Goal: Use online tool/utility: Utilize a website feature to perform a specific function

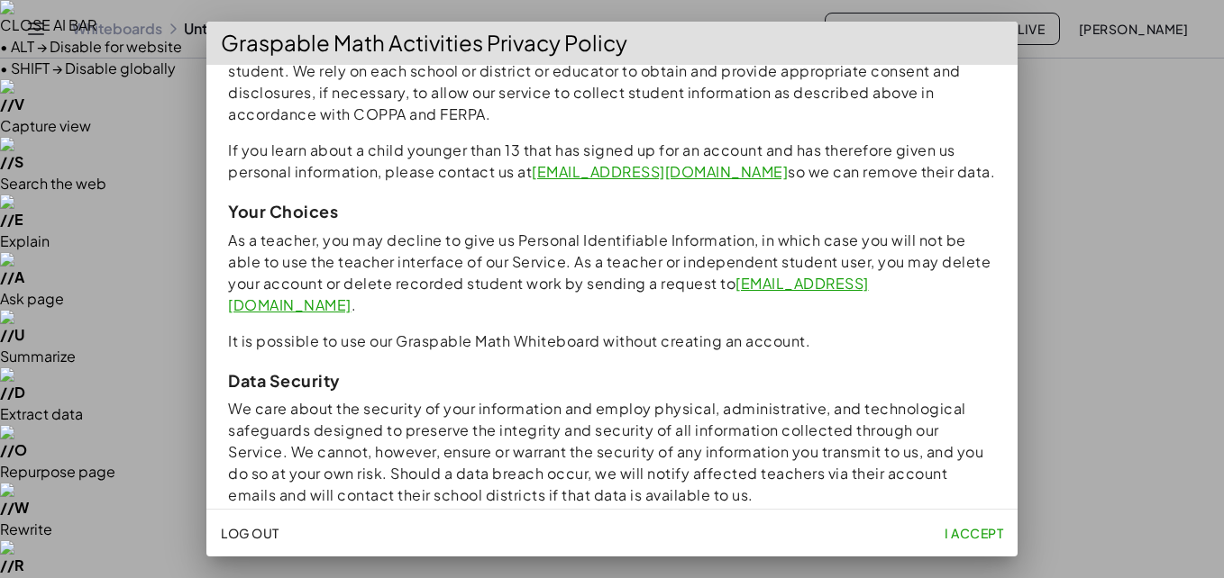
scroll to position [1689, 0]
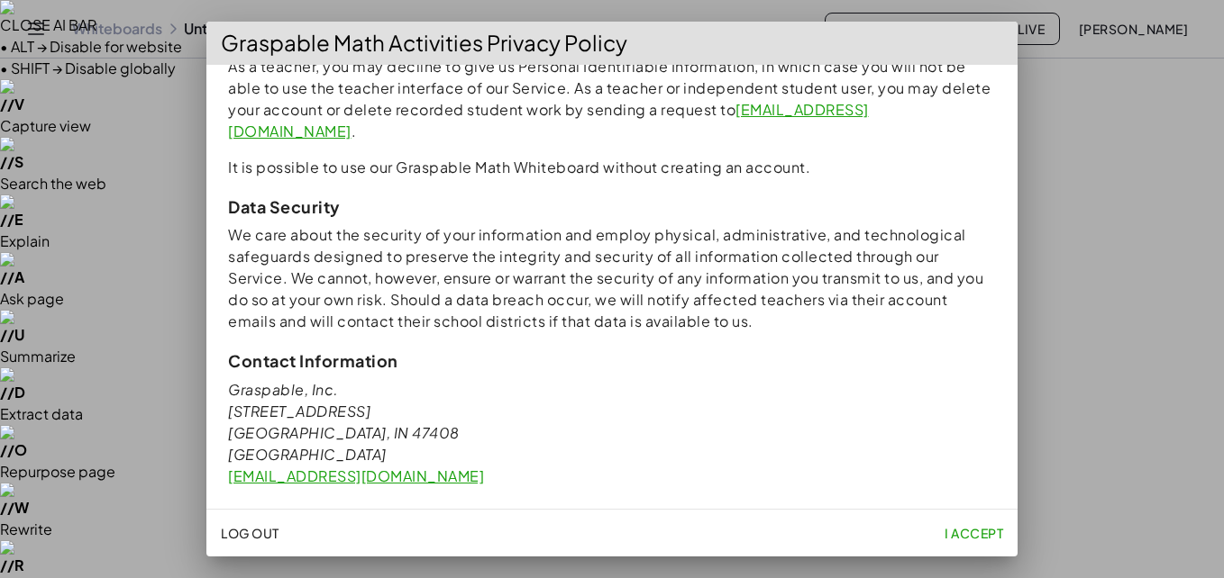
click at [966, 532] on span "I accept" at bounding box center [973, 533] width 59 height 16
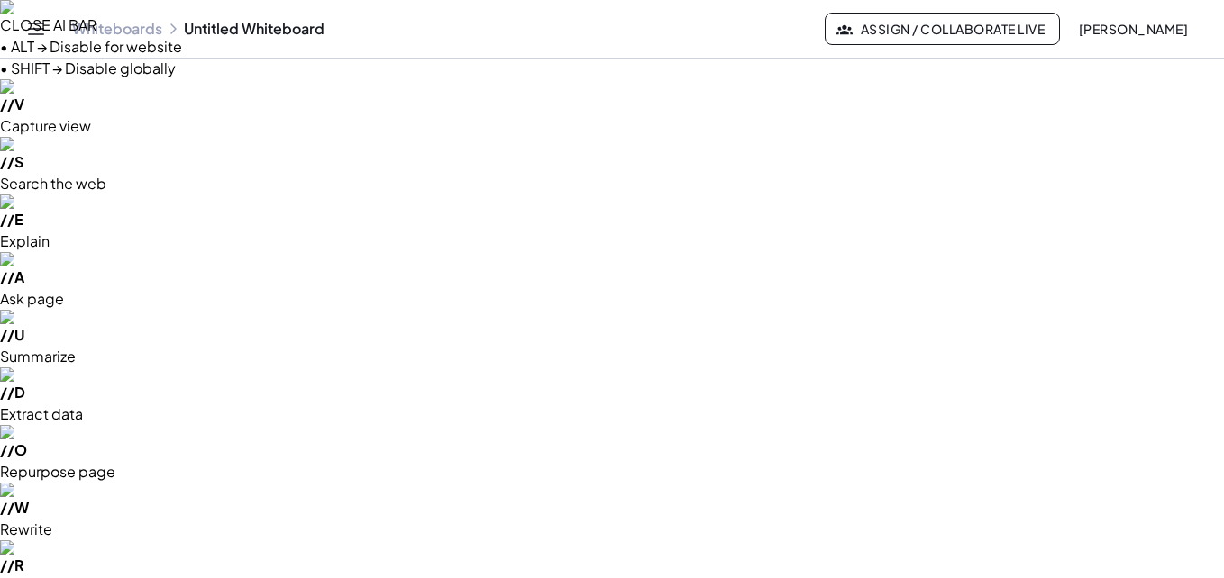
drag, startPoint x: 219, startPoint y: 218, endPoint x: 342, endPoint y: 260, distance: 130.2
drag, startPoint x: 493, startPoint y: 236, endPoint x: 470, endPoint y: 258, distance: 31.2
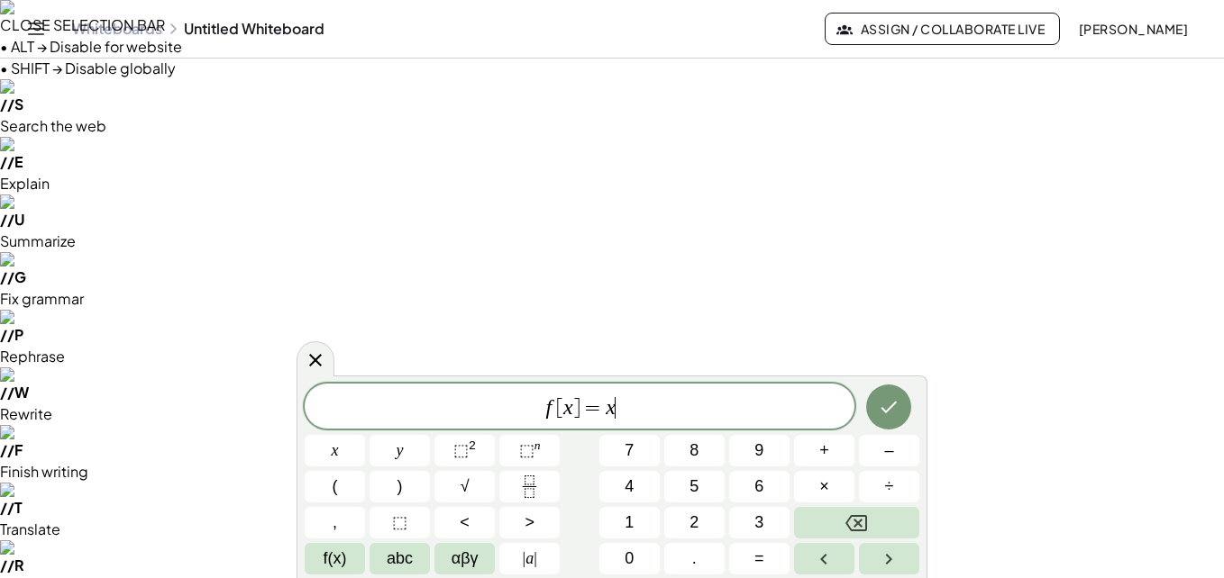
click at [669, 425] on div "f [ x ] = x ​" at bounding box center [580, 406] width 550 height 45
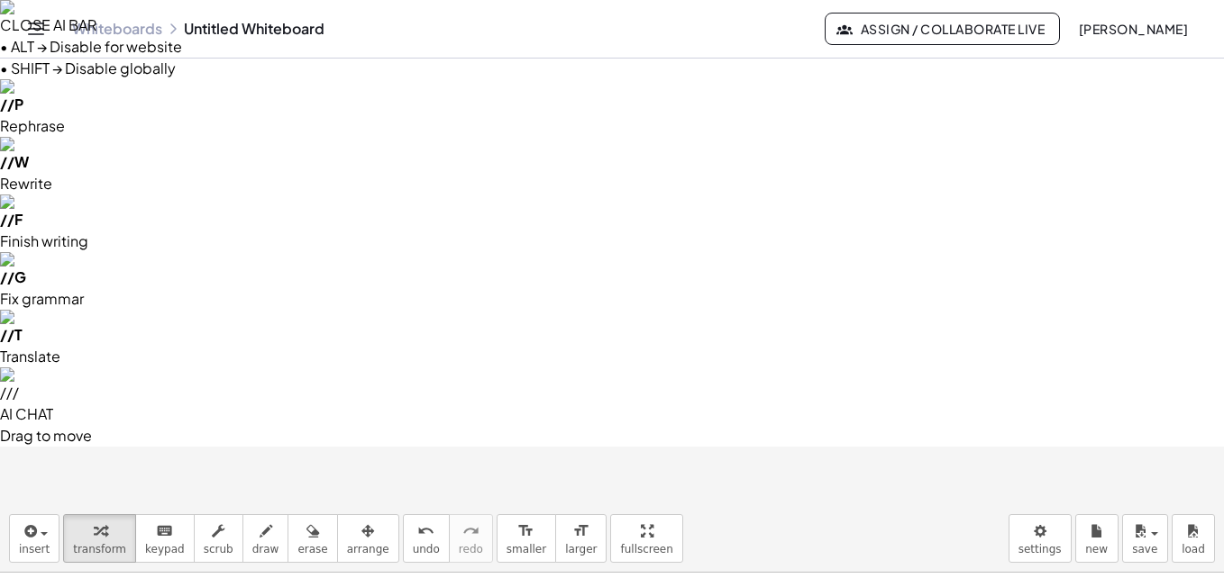
drag, startPoint x: 193, startPoint y: 205, endPoint x: 208, endPoint y: 301, distance: 96.7
click at [39, 520] on div "button" at bounding box center [34, 531] width 31 height 22
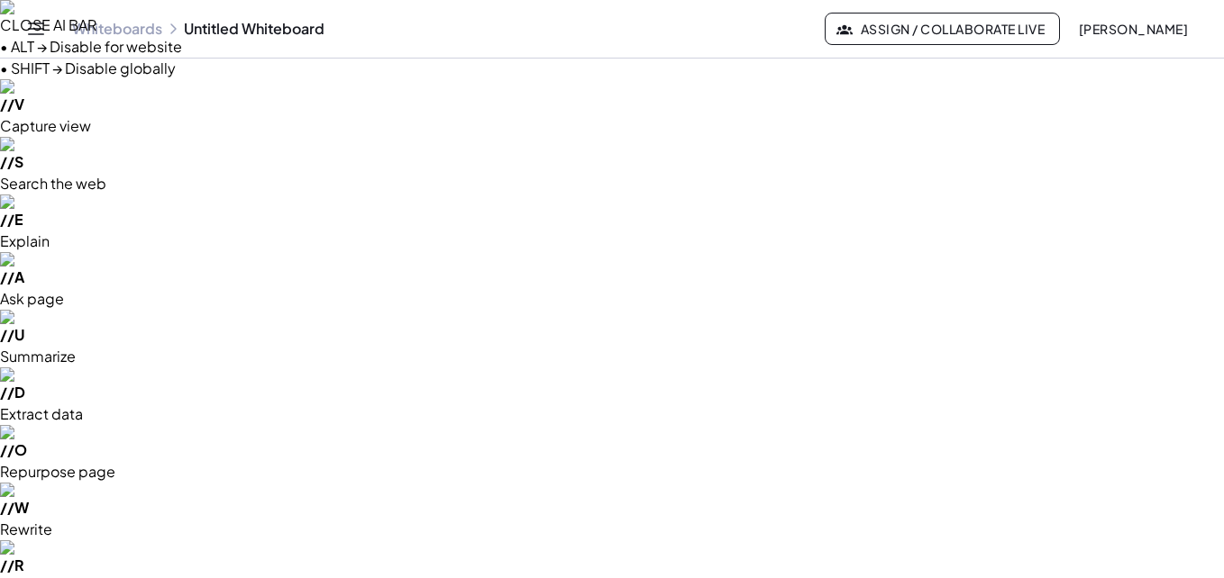
drag, startPoint x: 368, startPoint y: 289, endPoint x: 501, endPoint y: 239, distance: 142.6
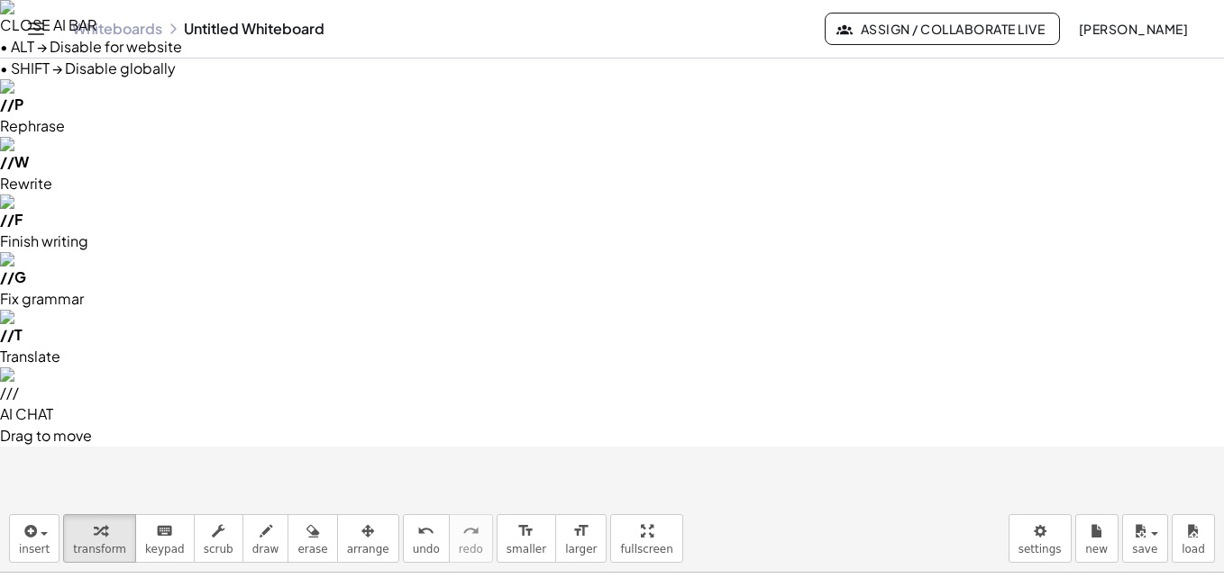
scroll to position [10, 0]
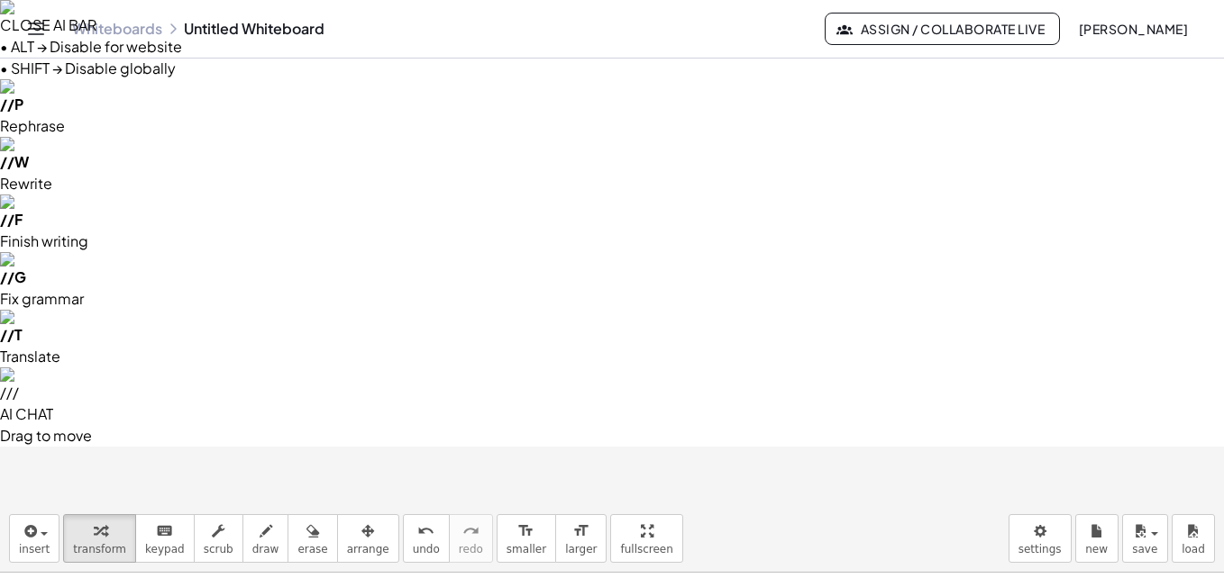
scroll to position [0, 21]
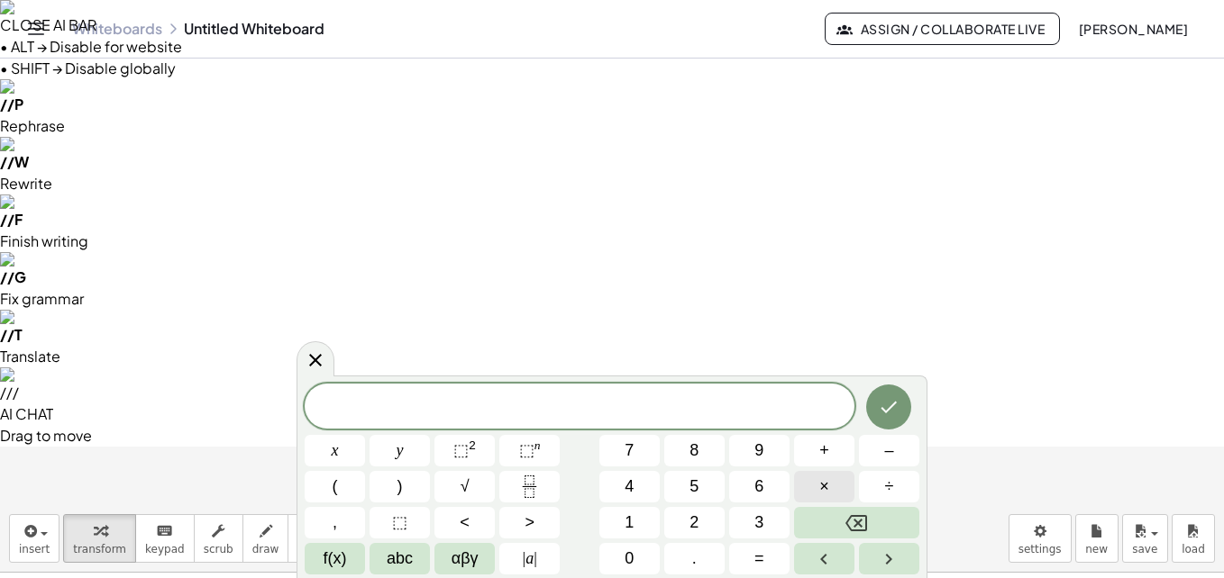
click at [808, 480] on button "×" at bounding box center [824, 487] width 60 height 32
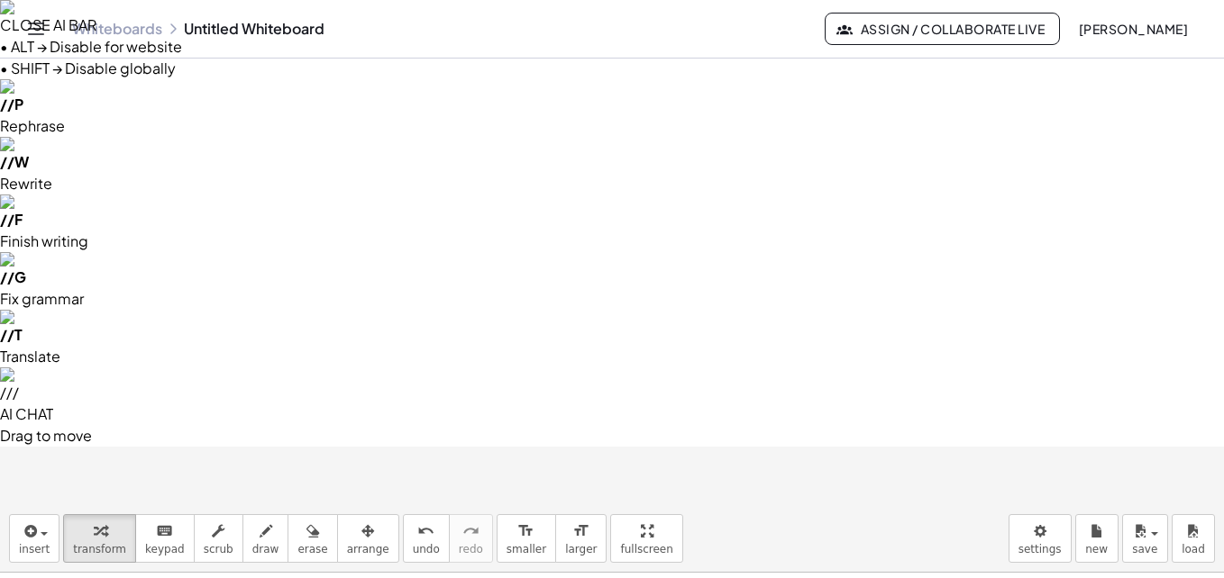
drag, startPoint x: 945, startPoint y: 205, endPoint x: 824, endPoint y: 207, distance: 121.7
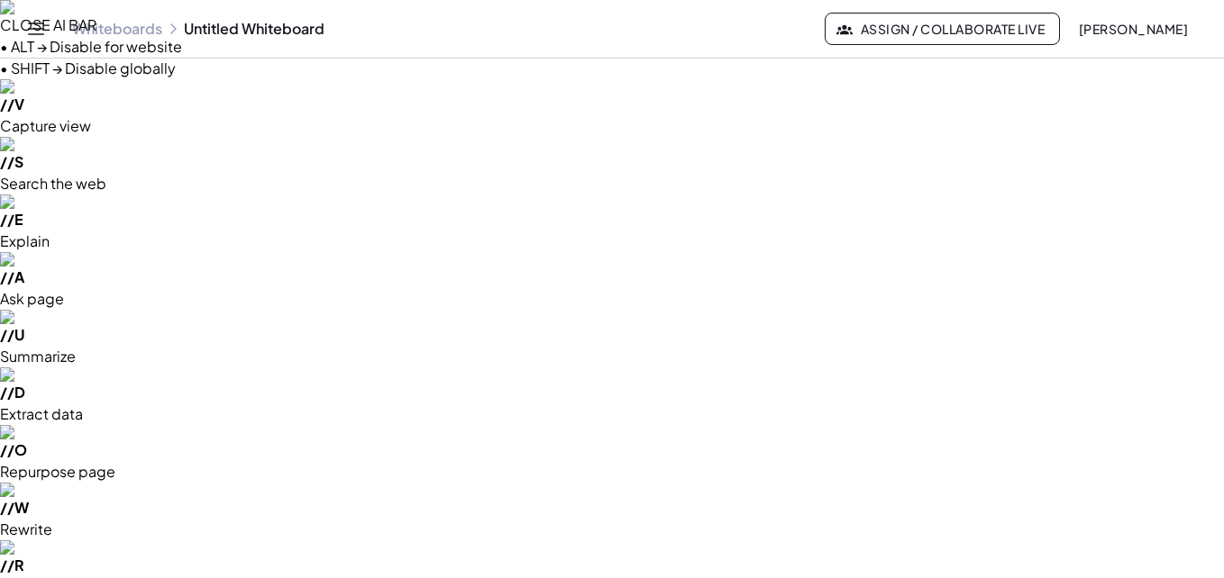
drag, startPoint x: 314, startPoint y: 270, endPoint x: 263, endPoint y: 280, distance: 52.3
drag, startPoint x: 477, startPoint y: 234, endPoint x: 478, endPoint y: 257, distance: 22.5
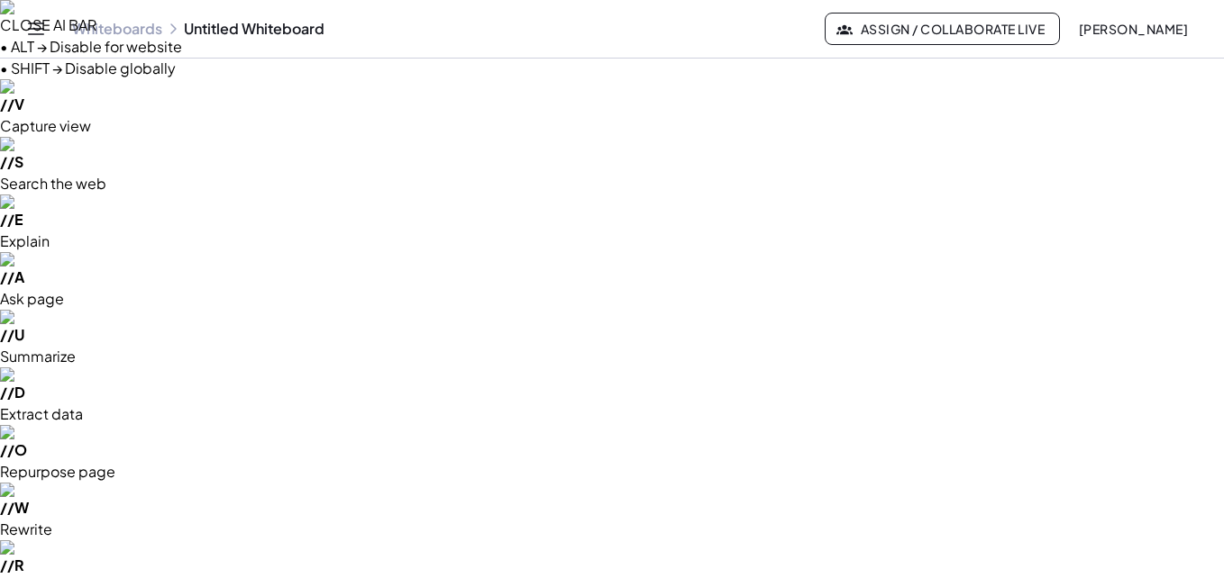
scroll to position [0, 0]
